Goal: Transaction & Acquisition: Purchase product/service

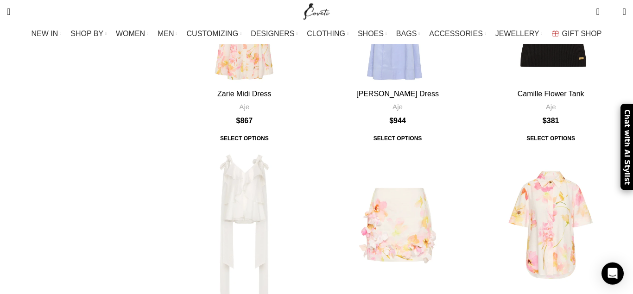
scroll to position [992, 0]
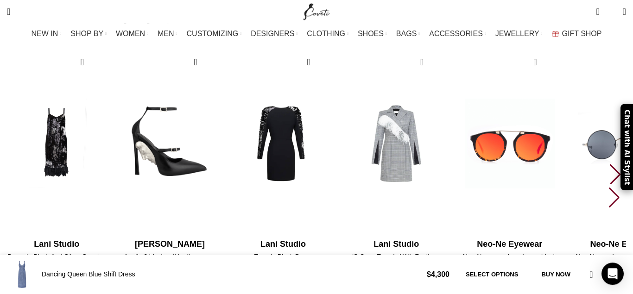
scroll to position [1086, 0]
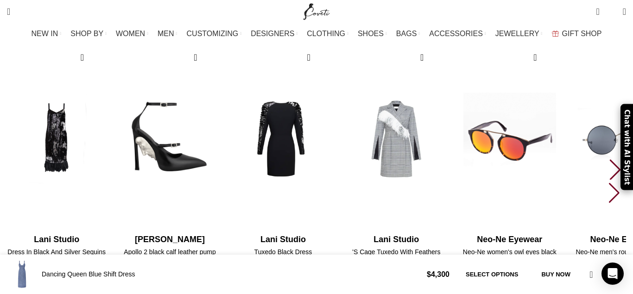
click at [528, 117] on img "5 / 10" at bounding box center [509, 139] width 102 height 191
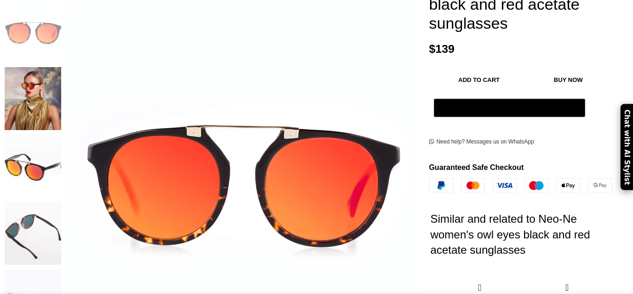
click at [61, 202] on img at bounding box center [33, 233] width 56 height 63
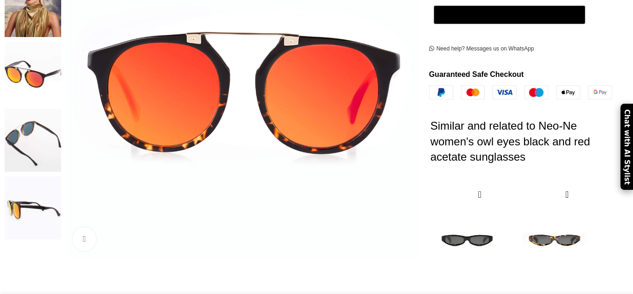
scroll to position [283, 0]
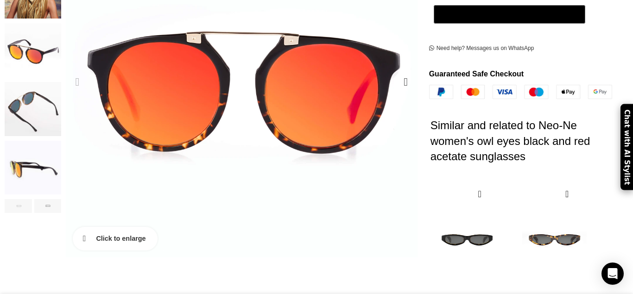
click at [119, 227] on link "Click to enlarge" at bounding box center [115, 238] width 85 height 23
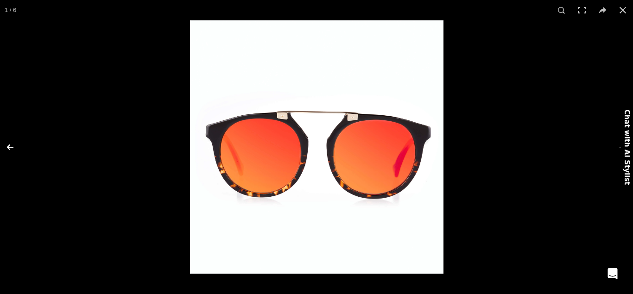
click at [9, 144] on button at bounding box center [16, 147] width 32 height 46
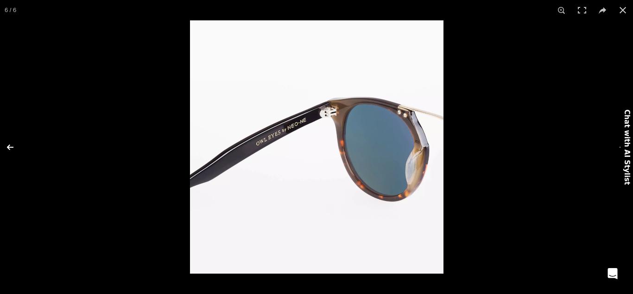
click at [9, 144] on button at bounding box center [16, 147] width 32 height 46
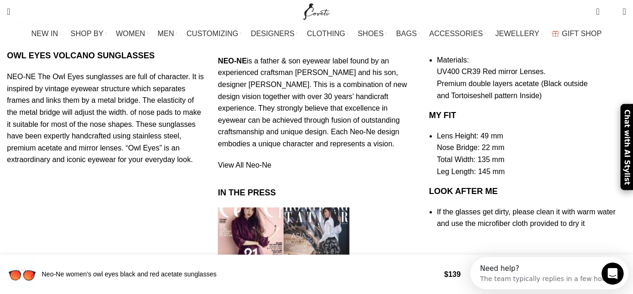
scroll to position [708, 0]
